Goal: Task Accomplishment & Management: Manage account settings

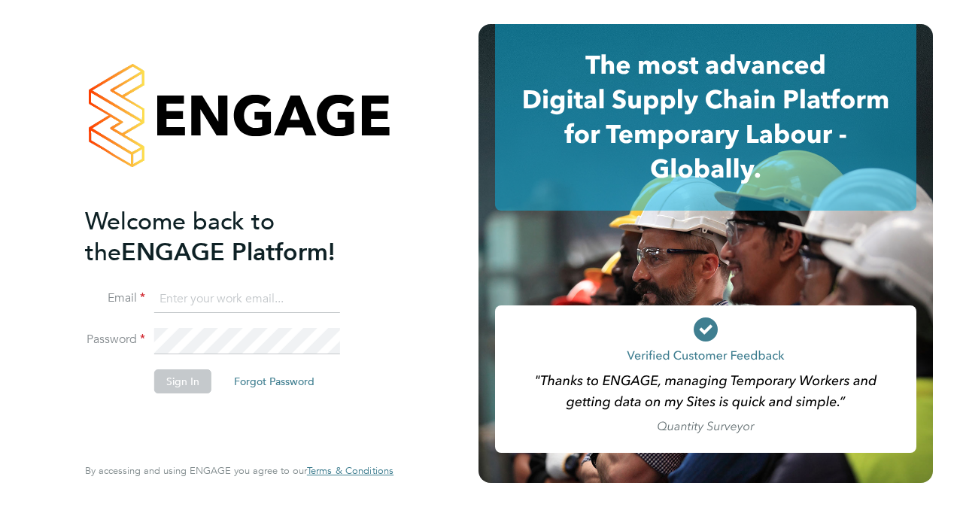
click at [223, 292] on input at bounding box center [247, 299] width 186 height 27
type input "[PERSON_NAME][EMAIL_ADDRESS][PERSON_NAME][DOMAIN_NAME]"
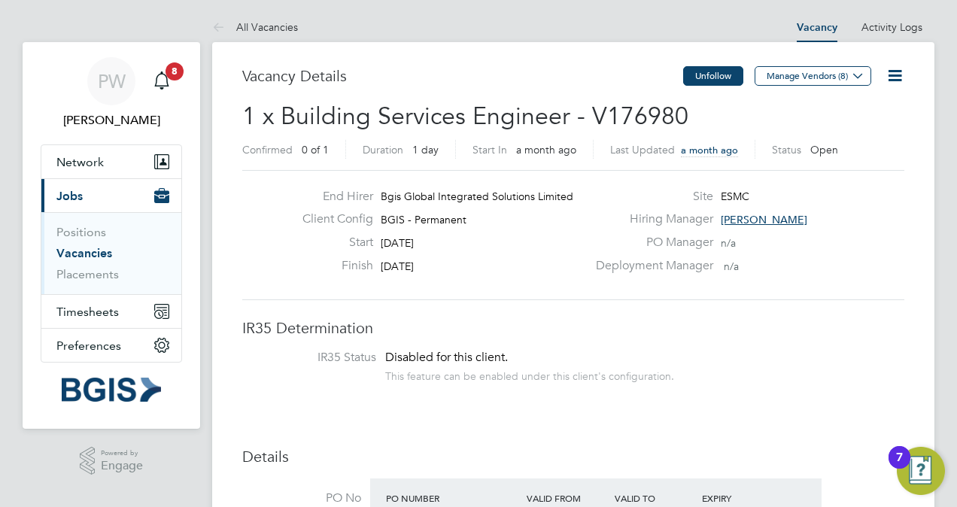
click at [725, 74] on button "Unfollow" at bounding box center [713, 76] width 60 height 20
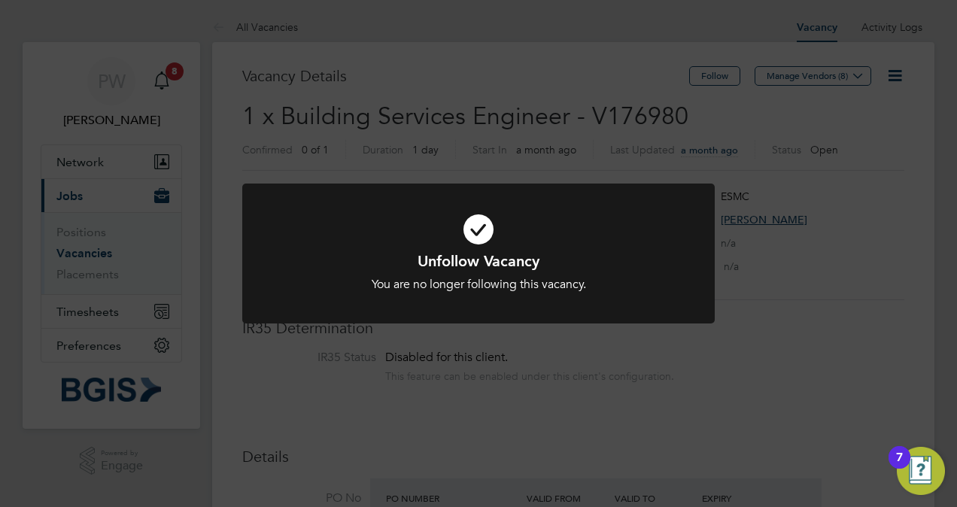
click at [543, 117] on div "Unfollow Vacancy You are no longer following this vacancy. Cancel Okay" at bounding box center [478, 253] width 957 height 507
